Goal: Use online tool/utility: Utilize a website feature to perform a specific function

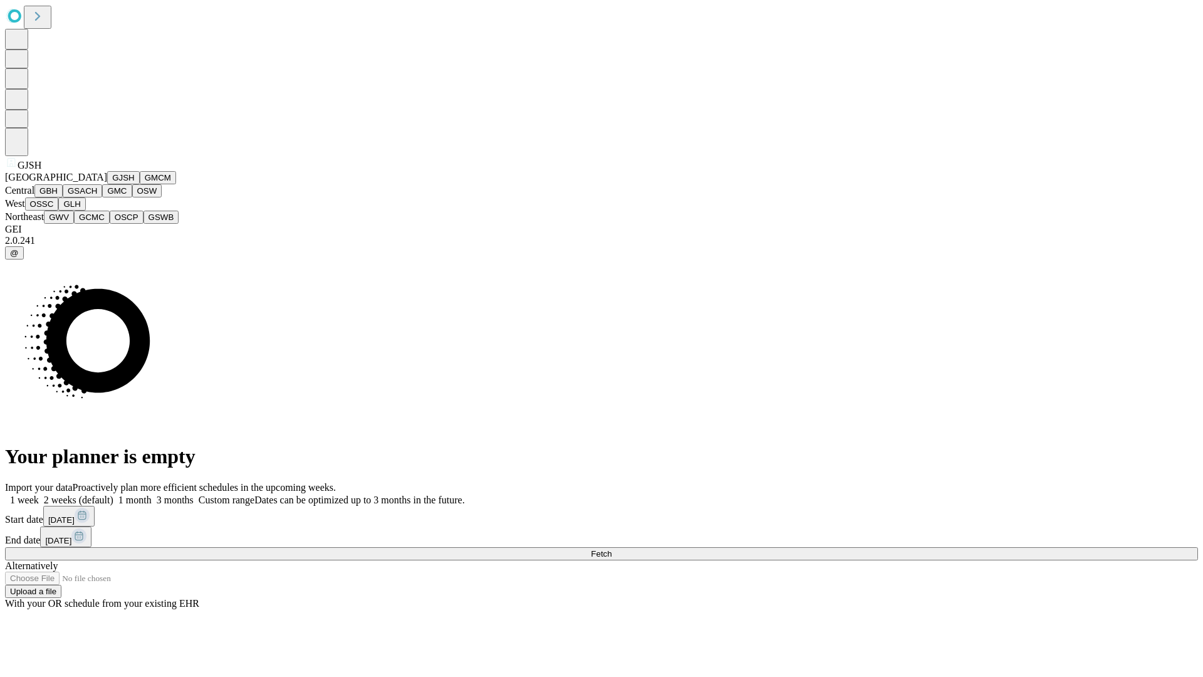
click at [107, 184] on button "GJSH" at bounding box center [123, 177] width 33 height 13
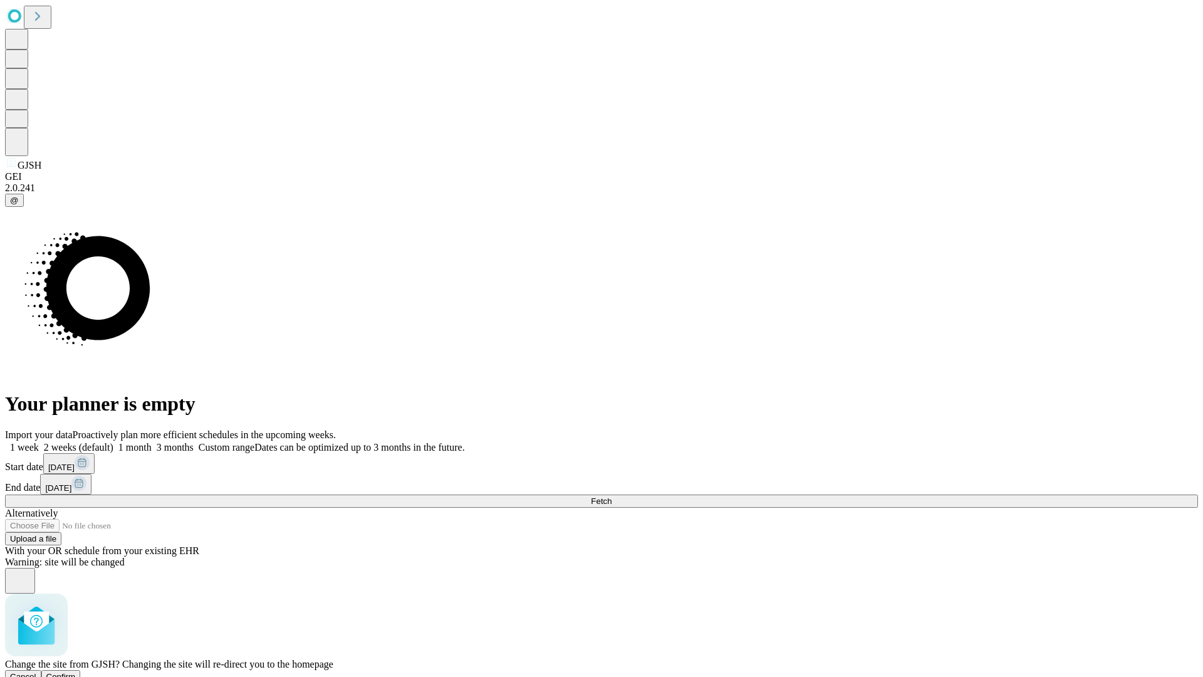
click at [76, 672] on span "Confirm" at bounding box center [60, 676] width 29 height 9
click at [152, 442] on label "1 month" at bounding box center [132, 447] width 38 height 11
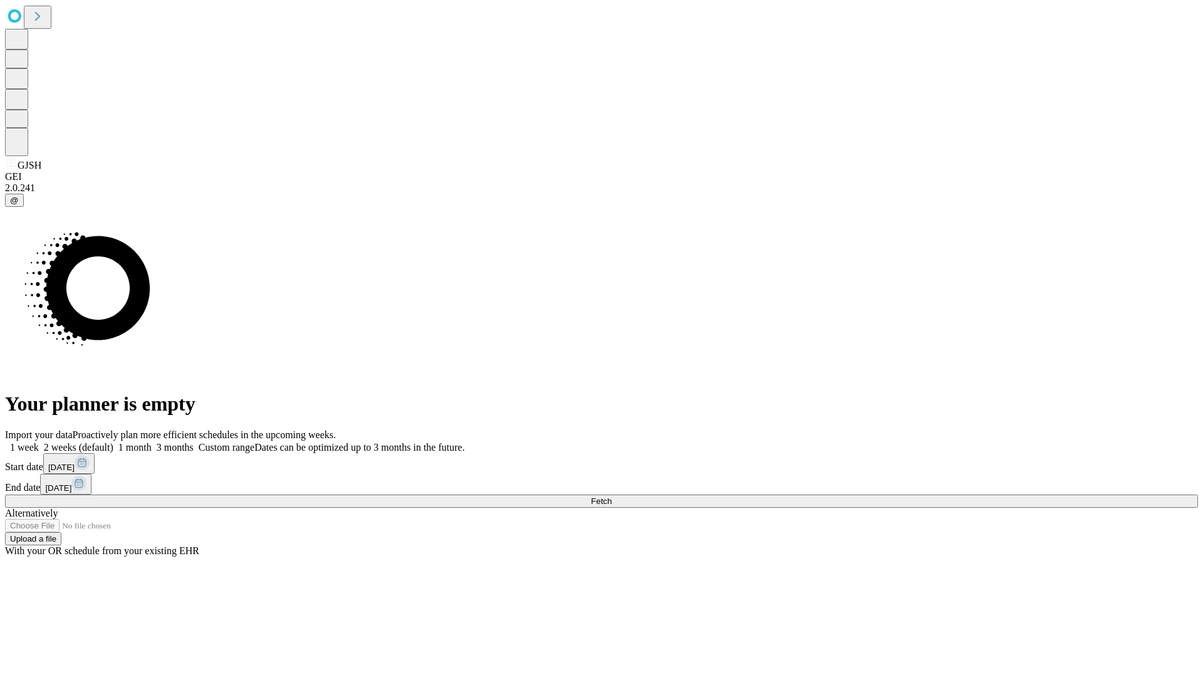
click at [612, 496] on span "Fetch" at bounding box center [601, 500] width 21 height 9
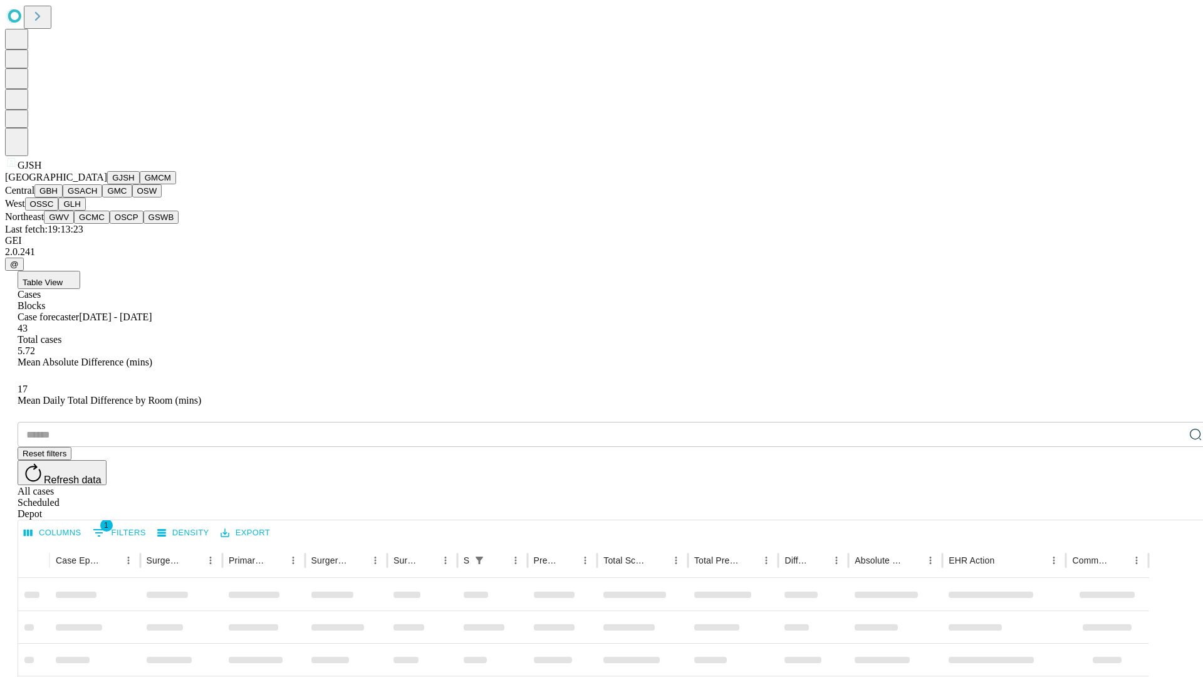
click at [140, 184] on button "GMCM" at bounding box center [158, 177] width 36 height 13
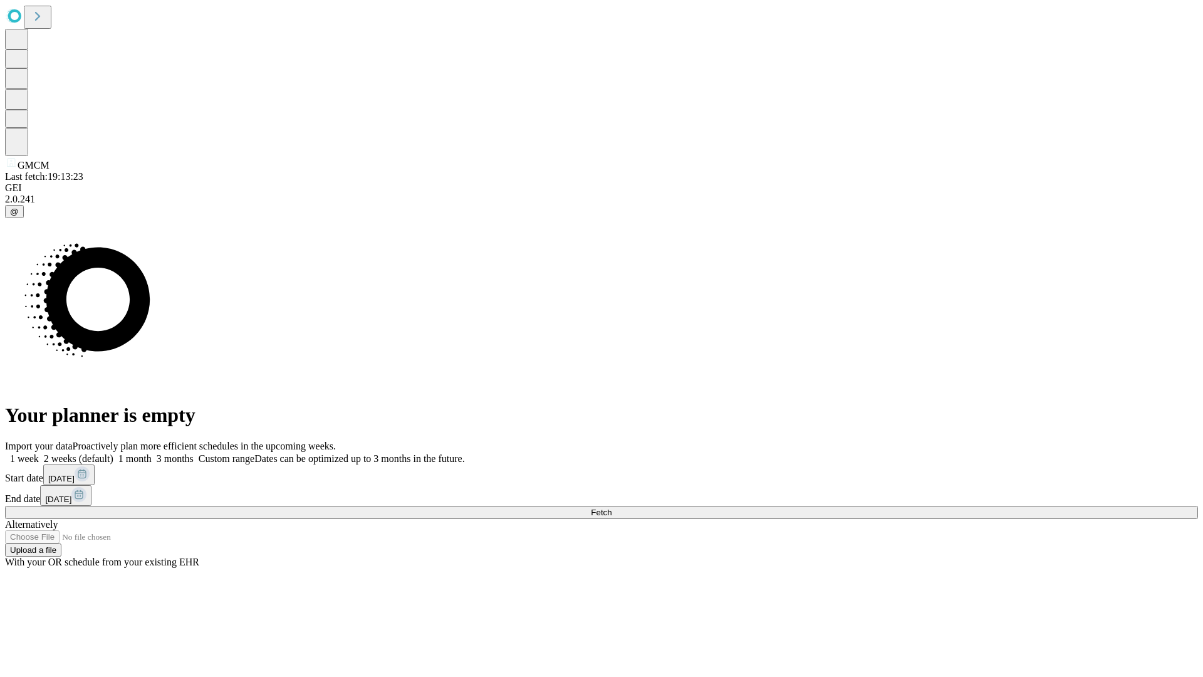
click at [152, 453] on label "1 month" at bounding box center [132, 458] width 38 height 11
click at [612, 508] on span "Fetch" at bounding box center [601, 512] width 21 height 9
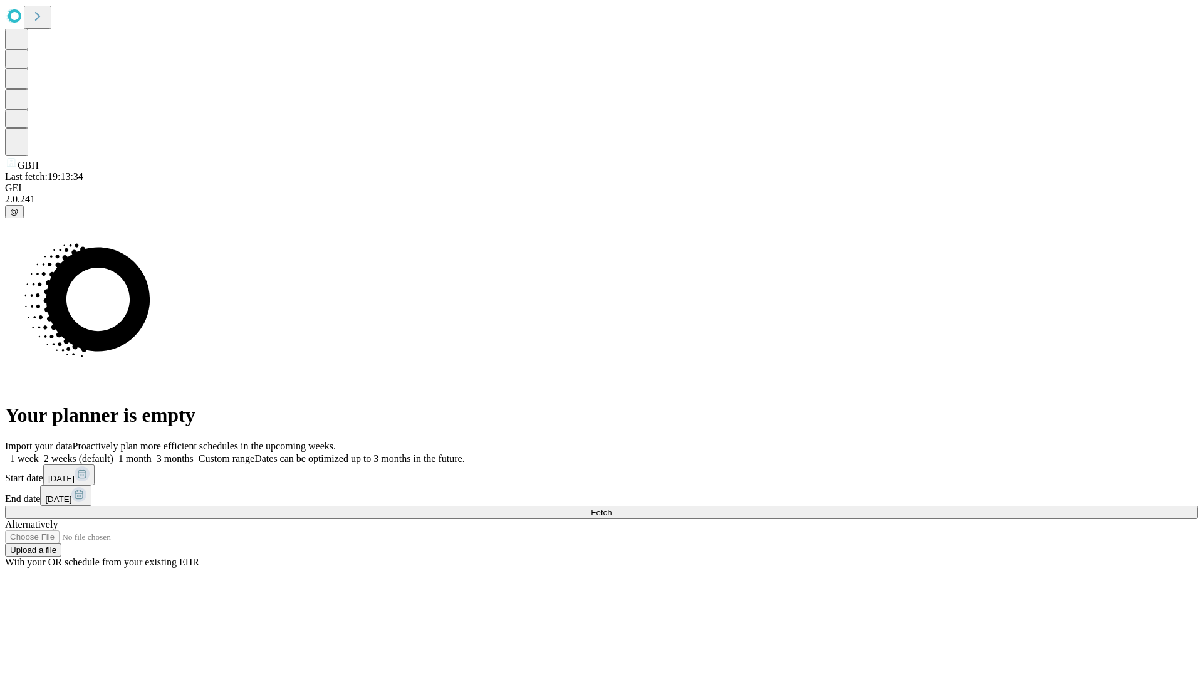
click at [152, 453] on label "1 month" at bounding box center [132, 458] width 38 height 11
click at [612, 508] on span "Fetch" at bounding box center [601, 512] width 21 height 9
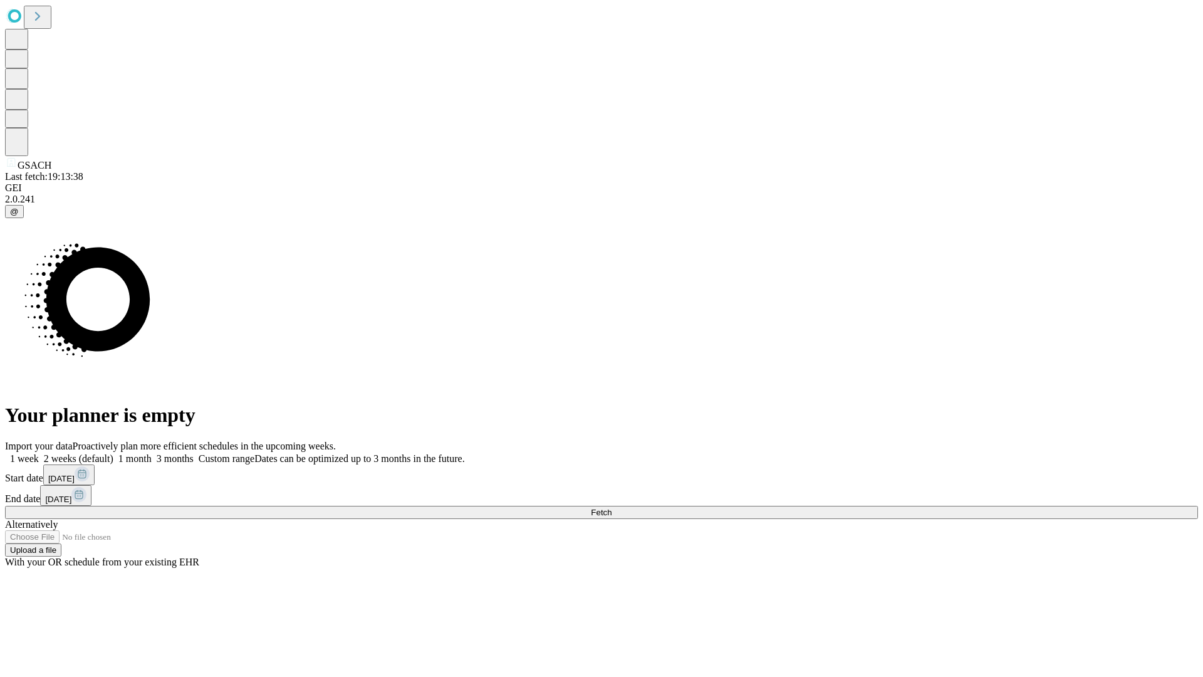
click at [152, 453] on label "1 month" at bounding box center [132, 458] width 38 height 11
click at [612, 508] on span "Fetch" at bounding box center [601, 512] width 21 height 9
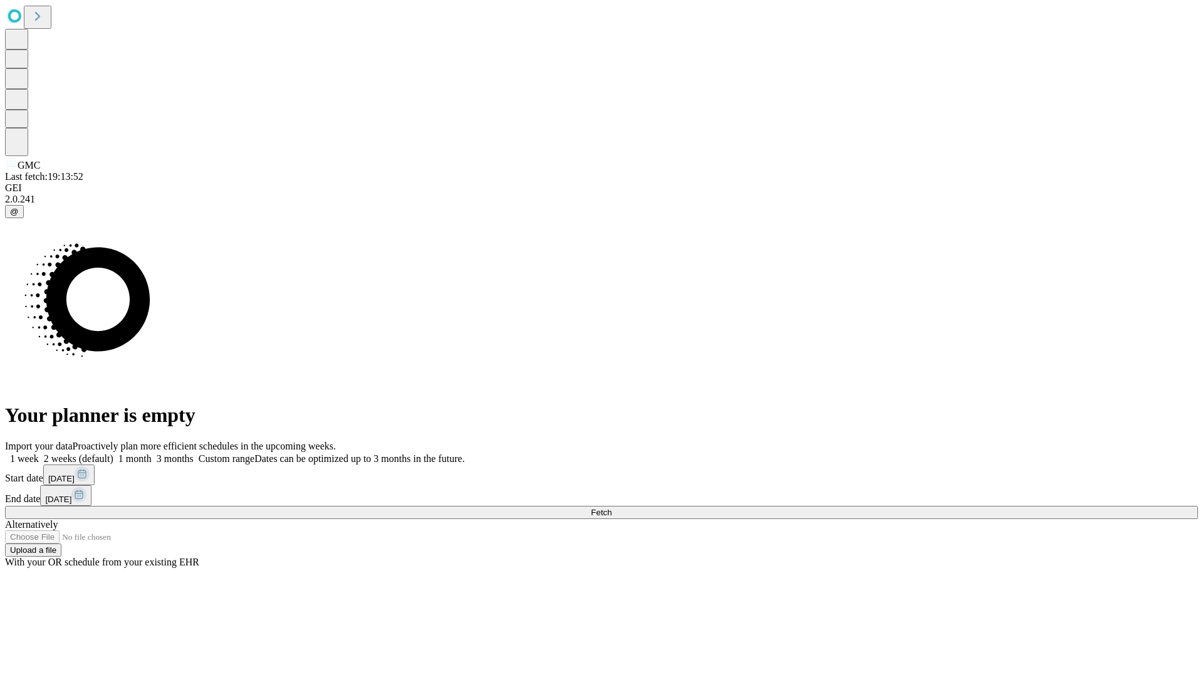
click at [152, 453] on label "1 month" at bounding box center [132, 458] width 38 height 11
click at [612, 508] on span "Fetch" at bounding box center [601, 512] width 21 height 9
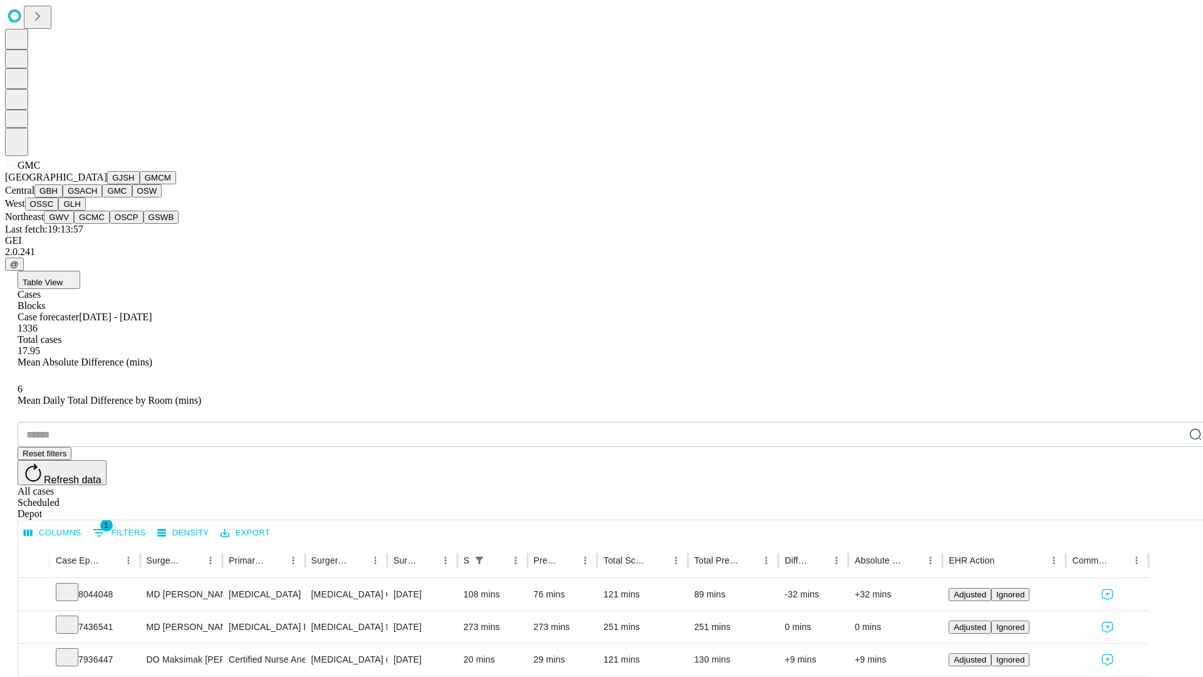
click at [132, 197] on button "OSW" at bounding box center [147, 190] width 30 height 13
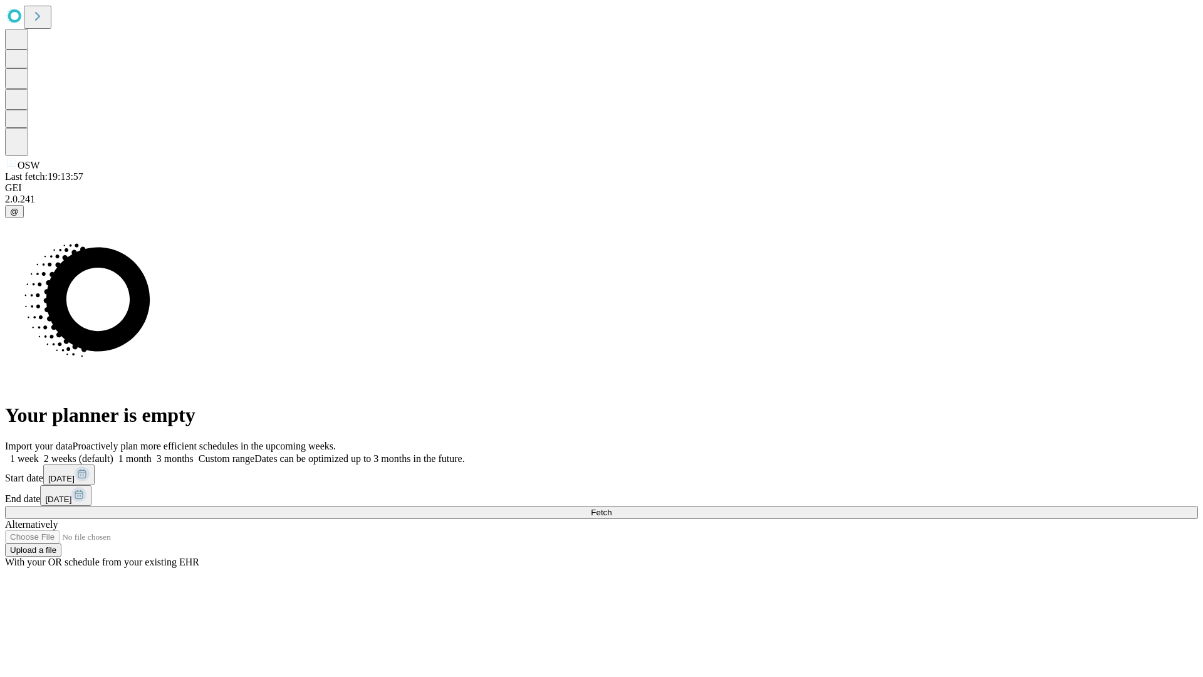
click at [152, 453] on label "1 month" at bounding box center [132, 458] width 38 height 11
click at [612, 508] on span "Fetch" at bounding box center [601, 512] width 21 height 9
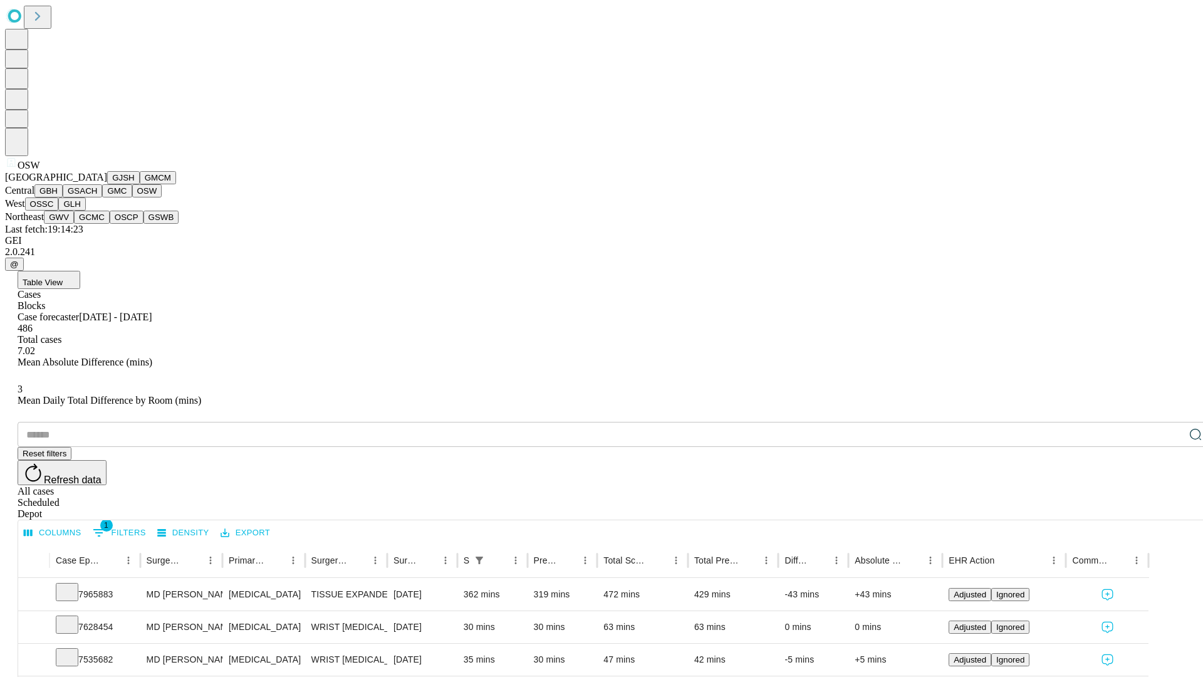
click at [59, 211] on button "OSSC" at bounding box center [42, 203] width 34 height 13
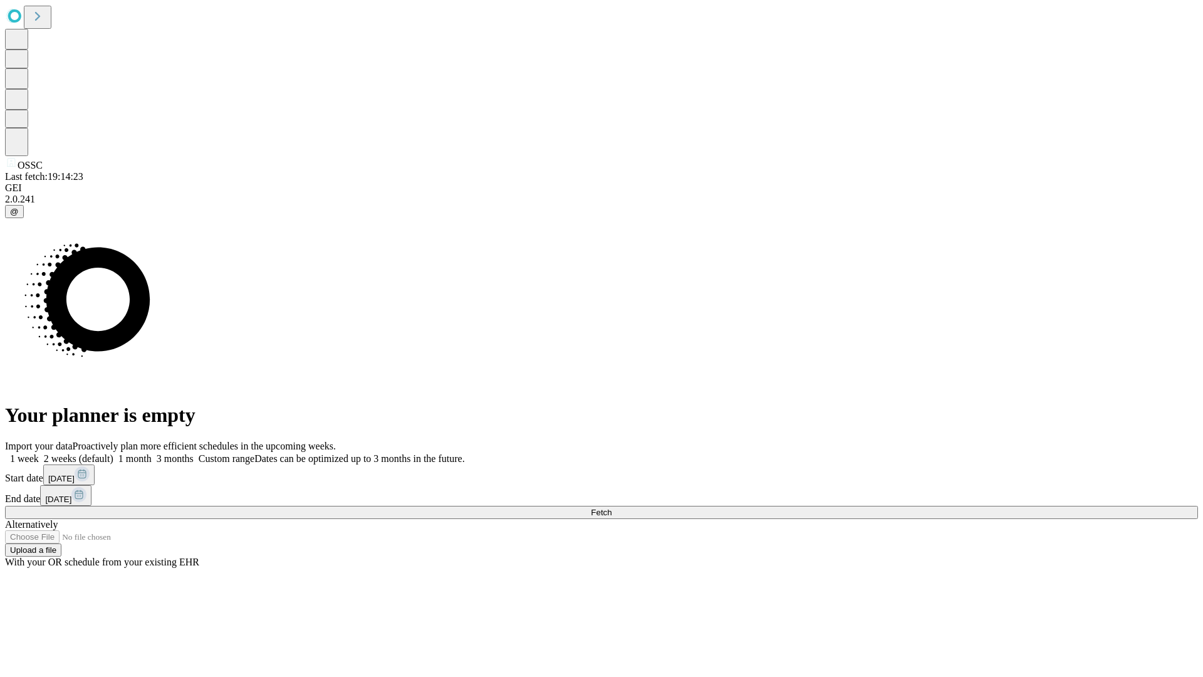
click at [152, 453] on label "1 month" at bounding box center [132, 458] width 38 height 11
click at [612, 508] on span "Fetch" at bounding box center [601, 512] width 21 height 9
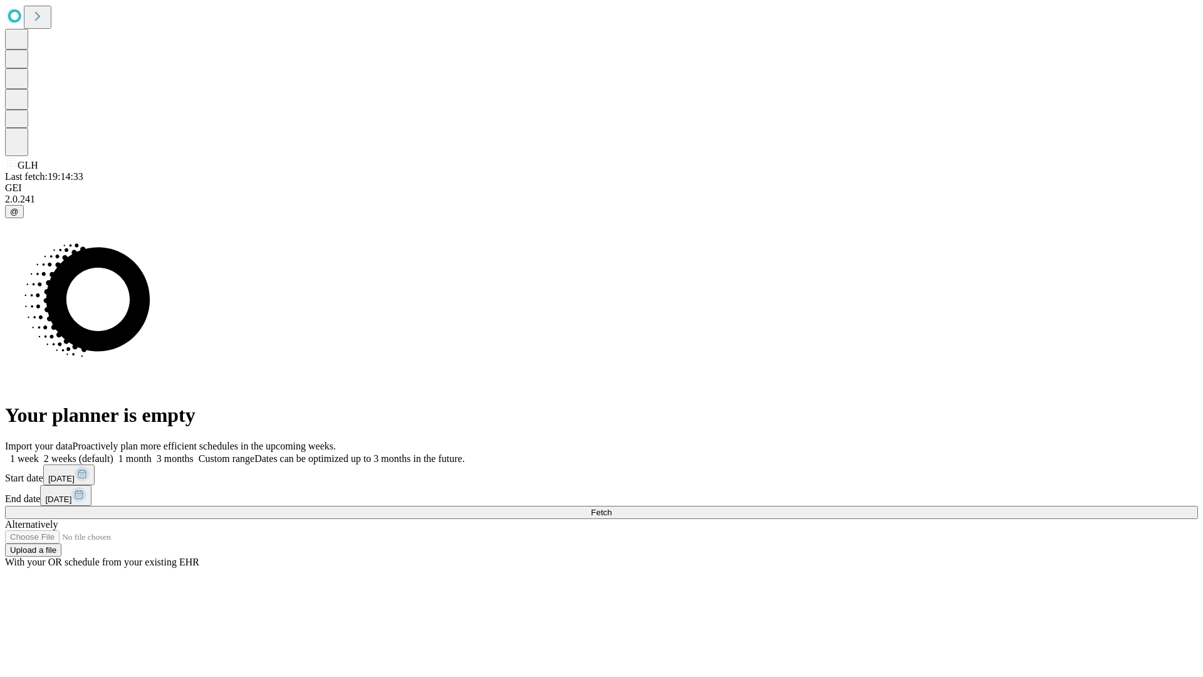
click at [152, 453] on label "1 month" at bounding box center [132, 458] width 38 height 11
click at [612, 508] on span "Fetch" at bounding box center [601, 512] width 21 height 9
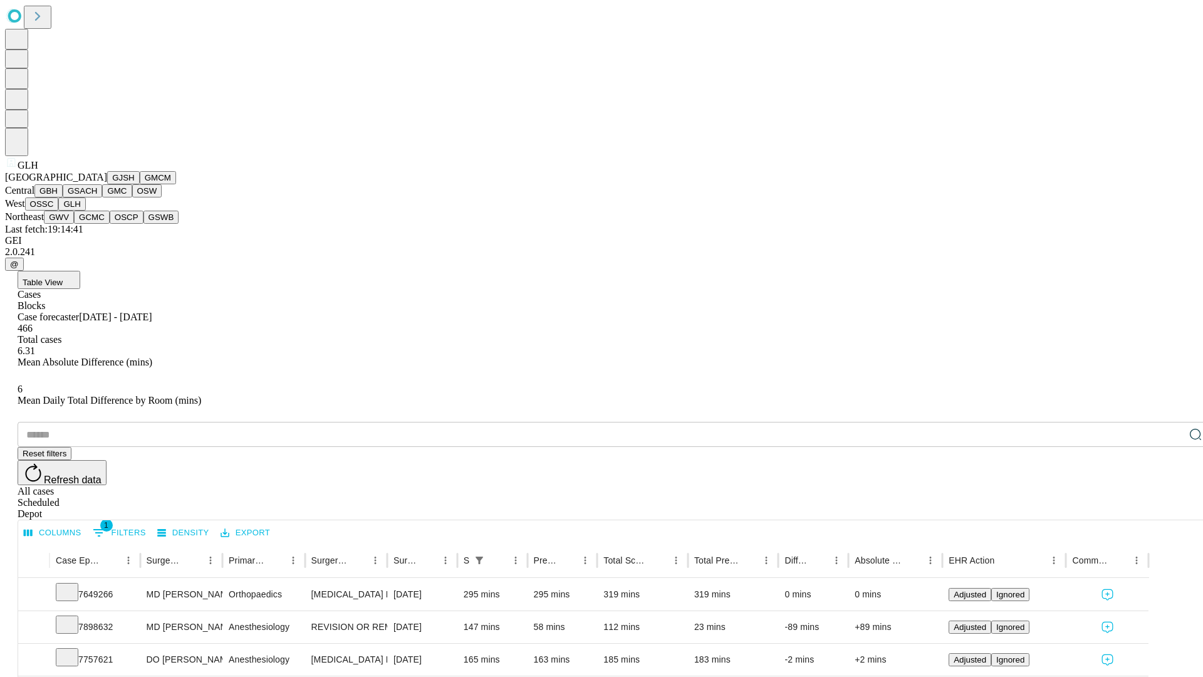
click at [74, 224] on button "GWV" at bounding box center [59, 217] width 30 height 13
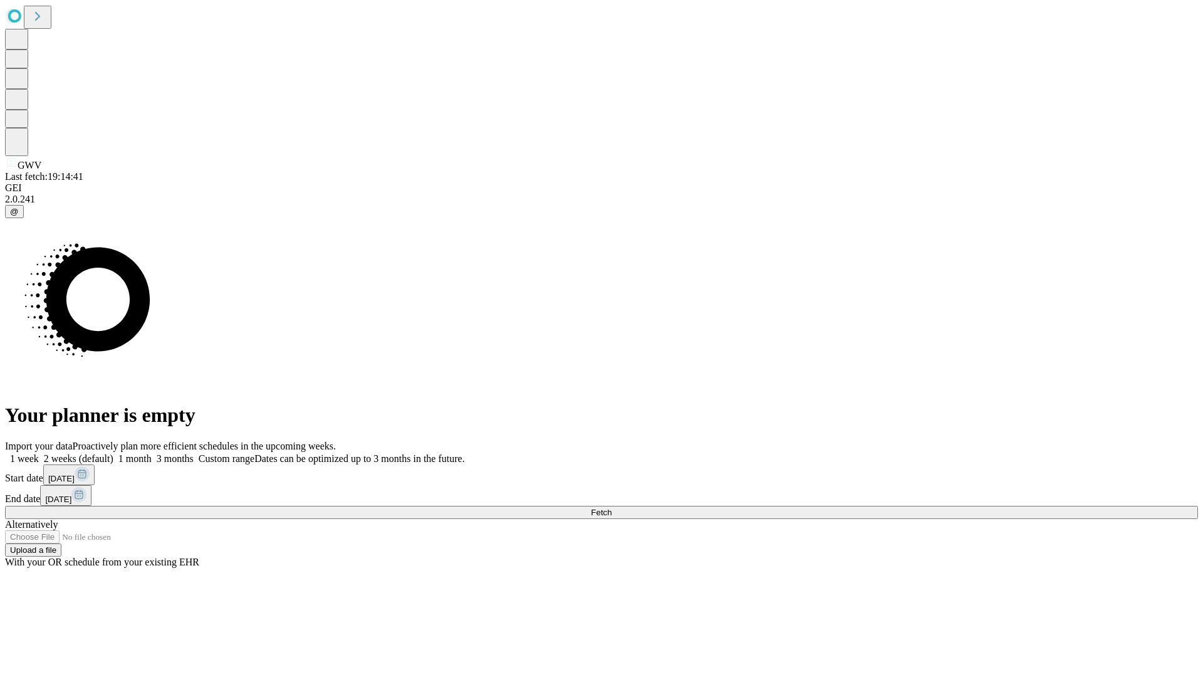
click at [152, 453] on label "1 month" at bounding box center [132, 458] width 38 height 11
click at [612, 508] on span "Fetch" at bounding box center [601, 512] width 21 height 9
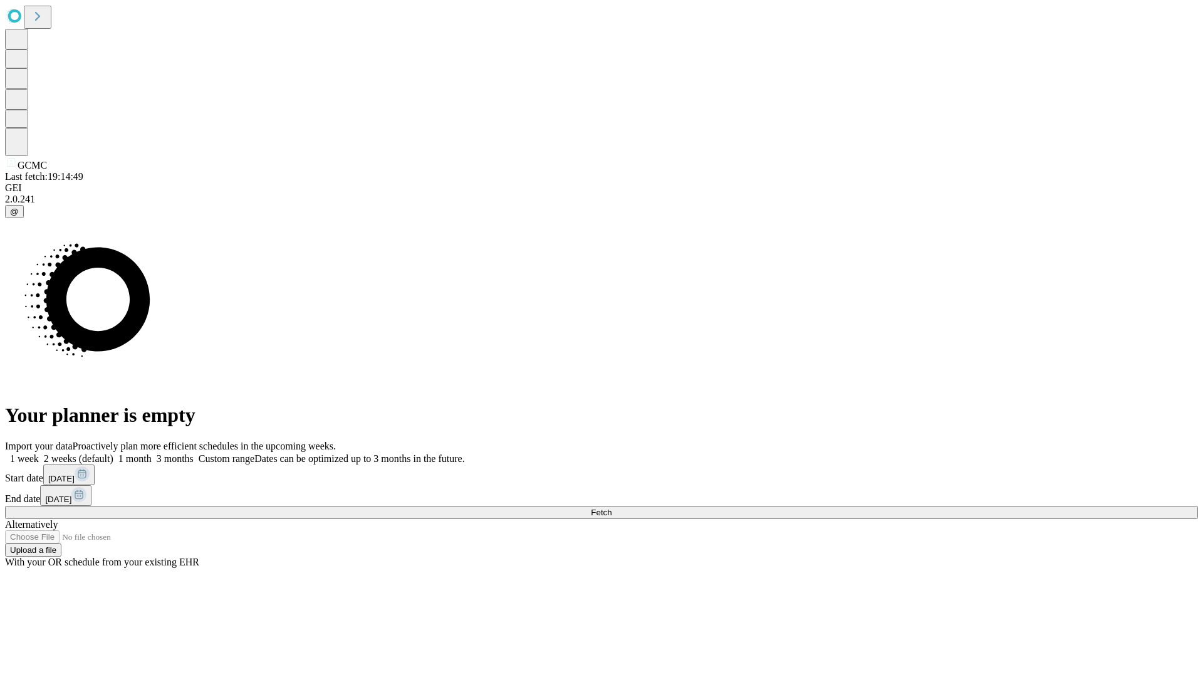
click at [152, 453] on label "1 month" at bounding box center [132, 458] width 38 height 11
click at [612, 508] on span "Fetch" at bounding box center [601, 512] width 21 height 9
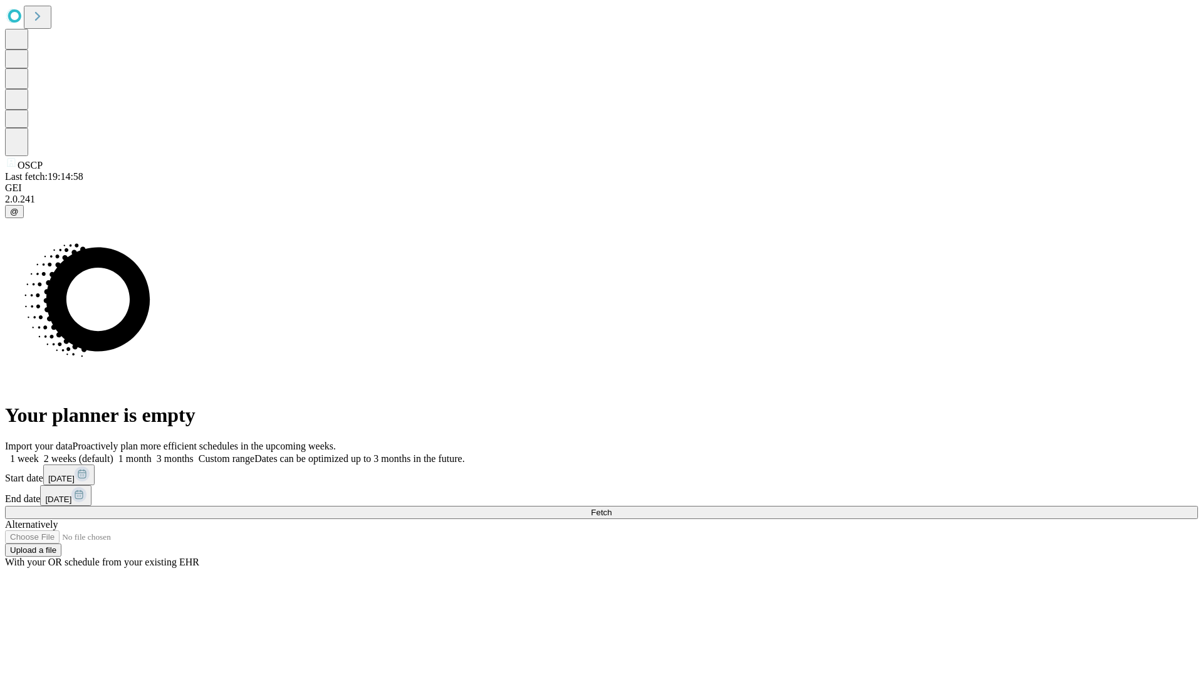
click at [612, 508] on span "Fetch" at bounding box center [601, 512] width 21 height 9
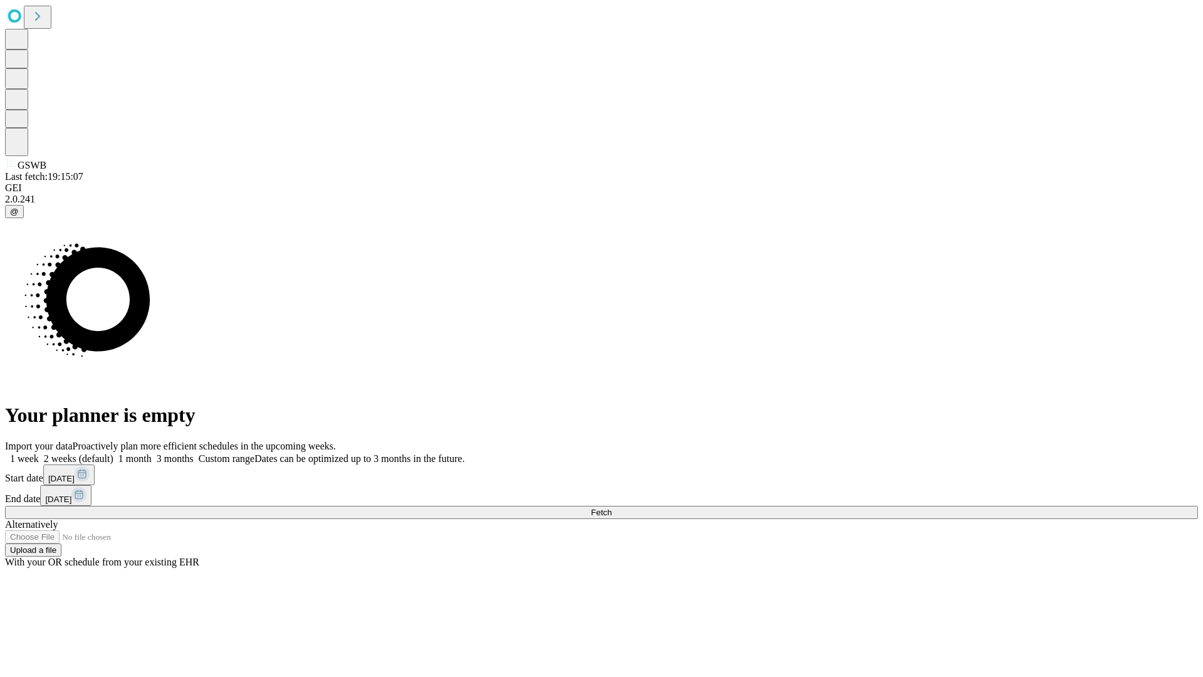
click at [152, 453] on label "1 month" at bounding box center [132, 458] width 38 height 11
click at [612, 508] on span "Fetch" at bounding box center [601, 512] width 21 height 9
